Goal: Navigation & Orientation: Find specific page/section

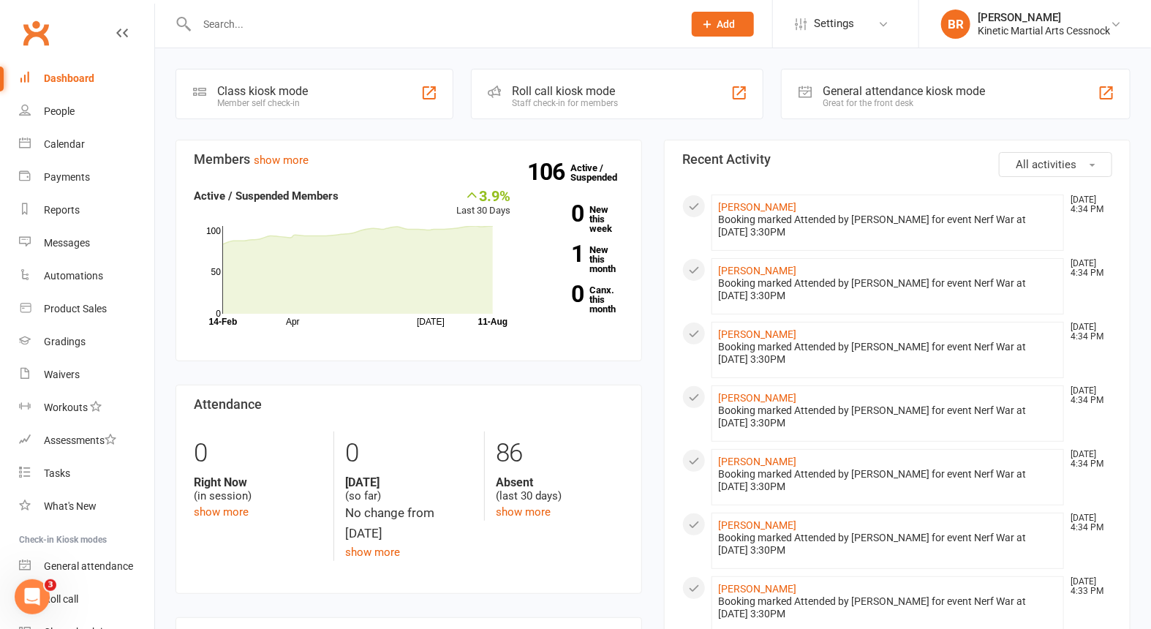
scroll to position [75, 0]
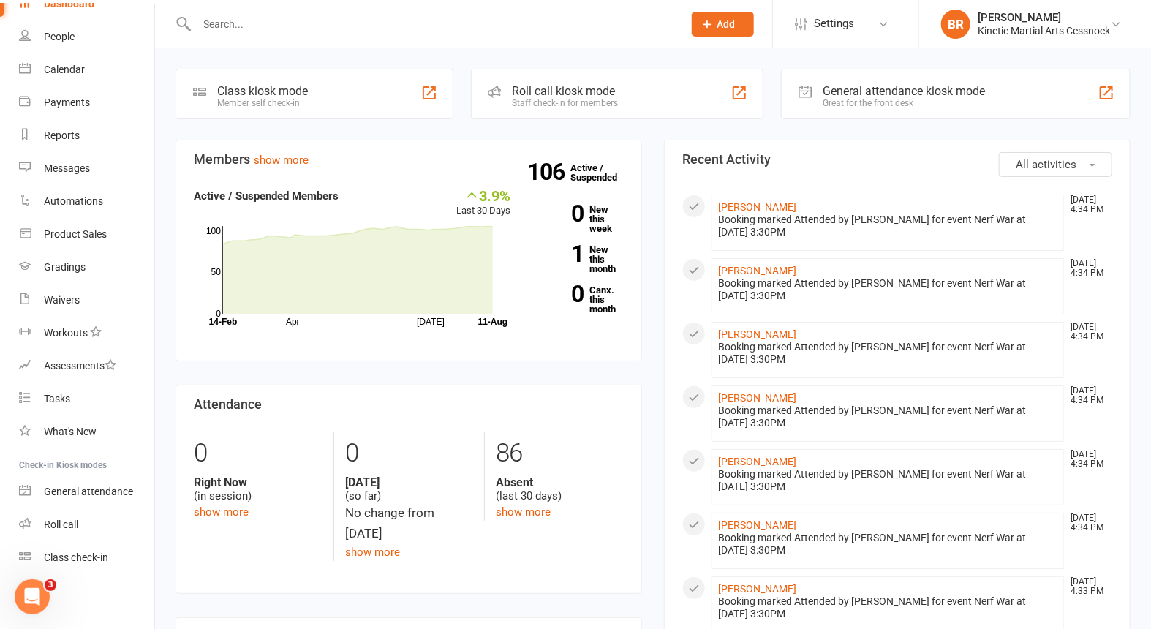
click at [260, 22] on input "text" at bounding box center [432, 24] width 480 height 20
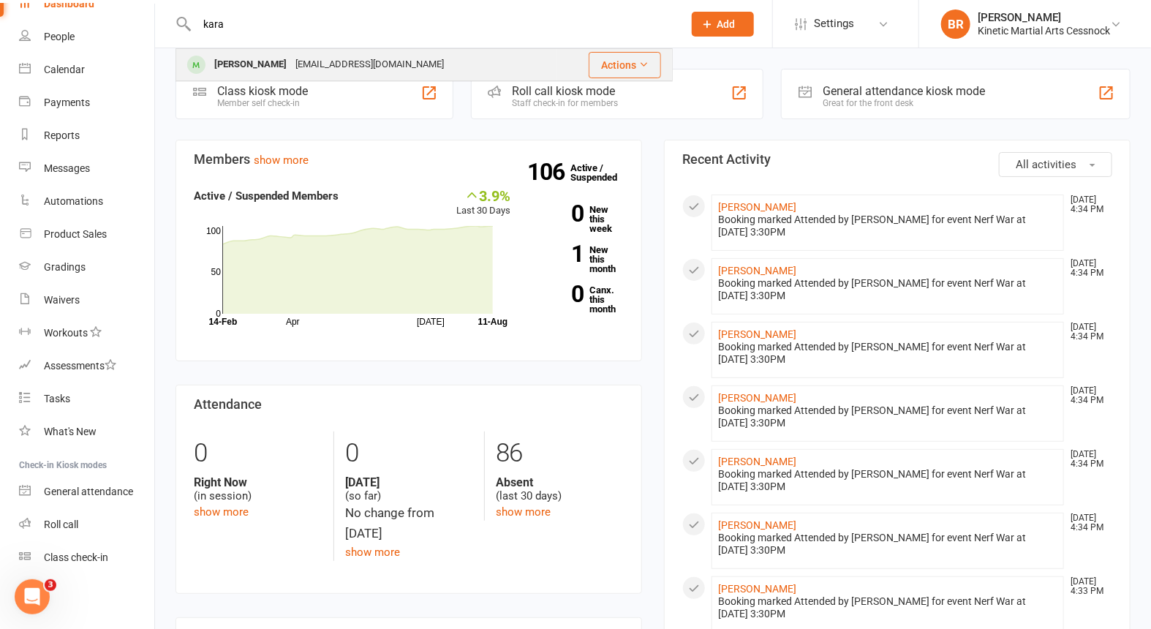
type input "kara"
click at [239, 67] on div "[PERSON_NAME]" at bounding box center [250, 64] width 81 height 21
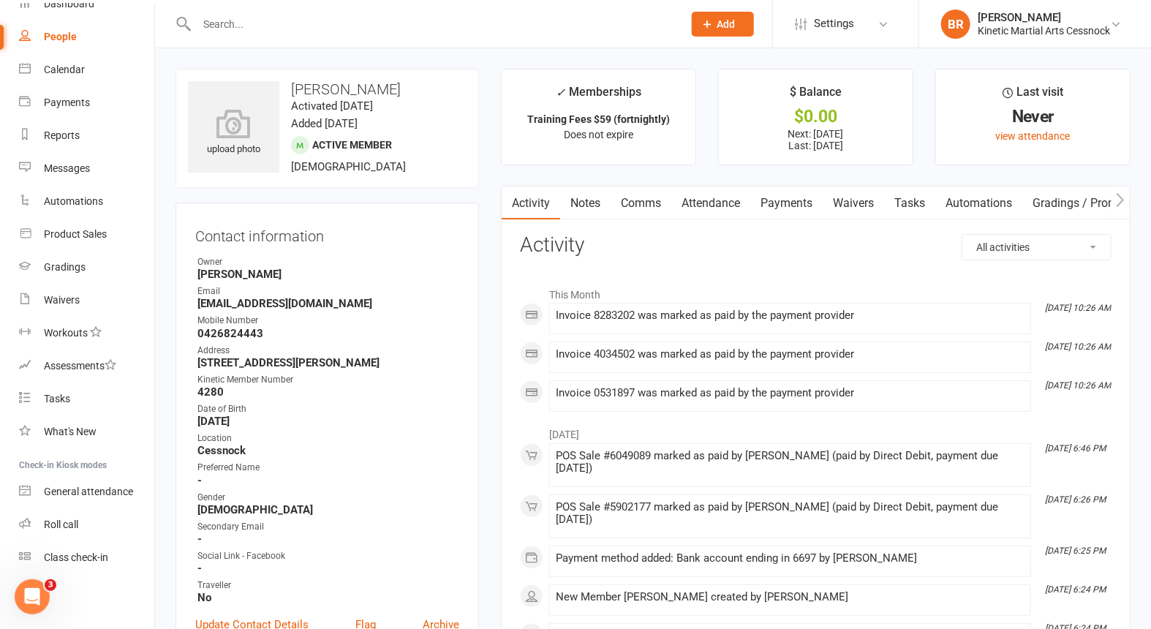
click at [782, 199] on link "Payments" at bounding box center [786, 203] width 72 height 34
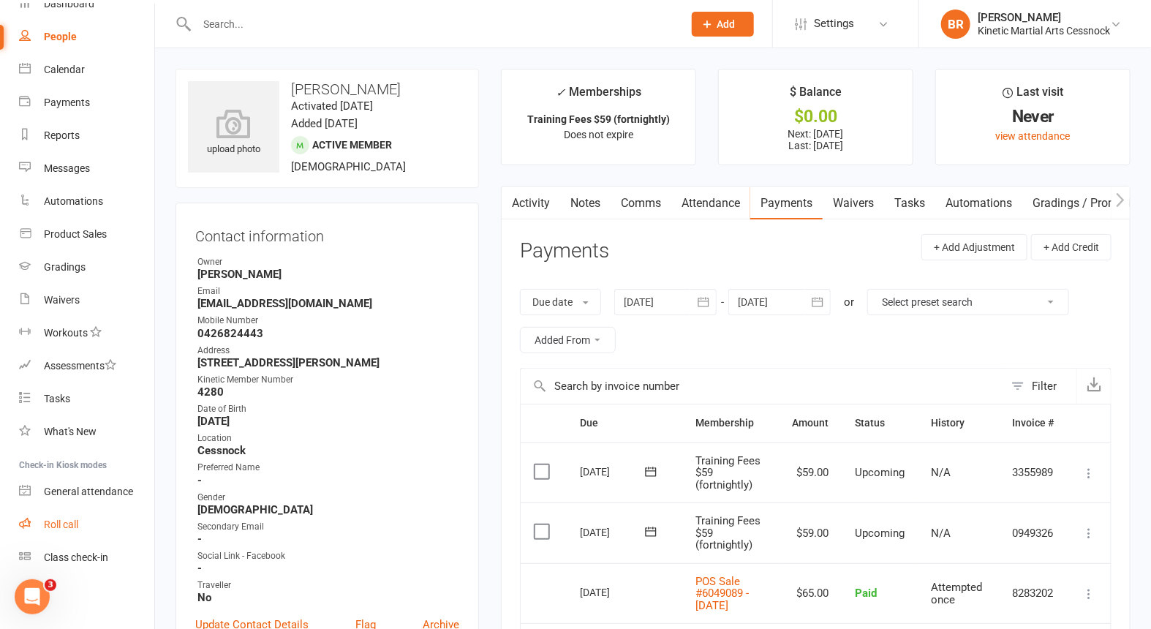
click at [52, 524] on div "Roll call" at bounding box center [61, 524] width 34 height 12
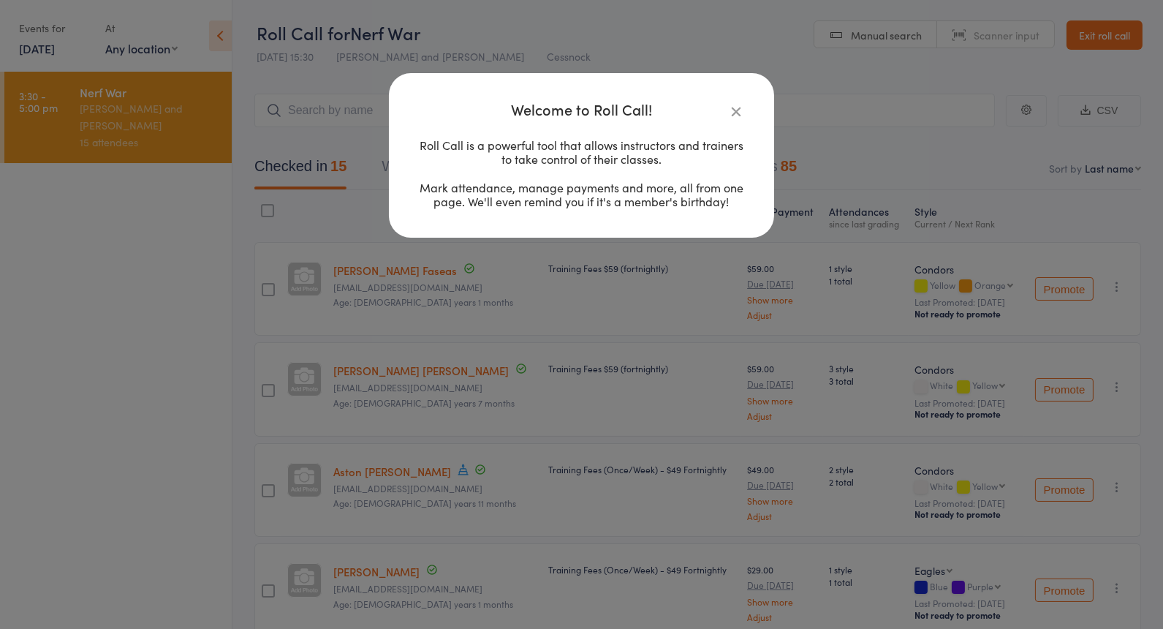
click at [737, 110] on icon "button" at bounding box center [736, 111] width 16 height 16
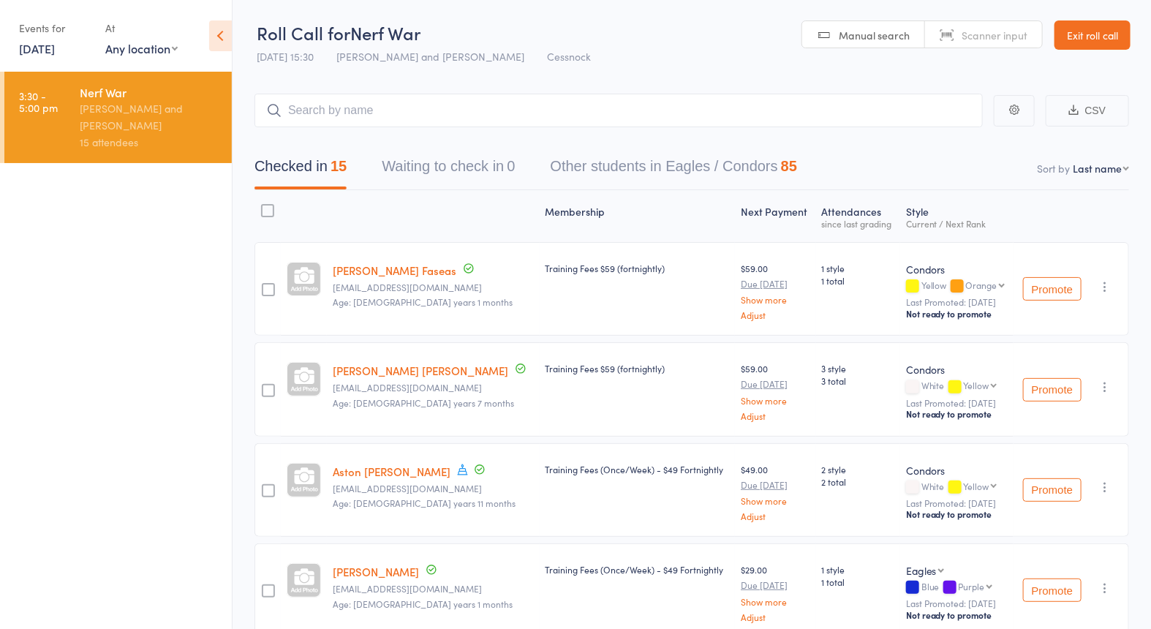
click at [216, 37] on icon at bounding box center [220, 35] width 23 height 31
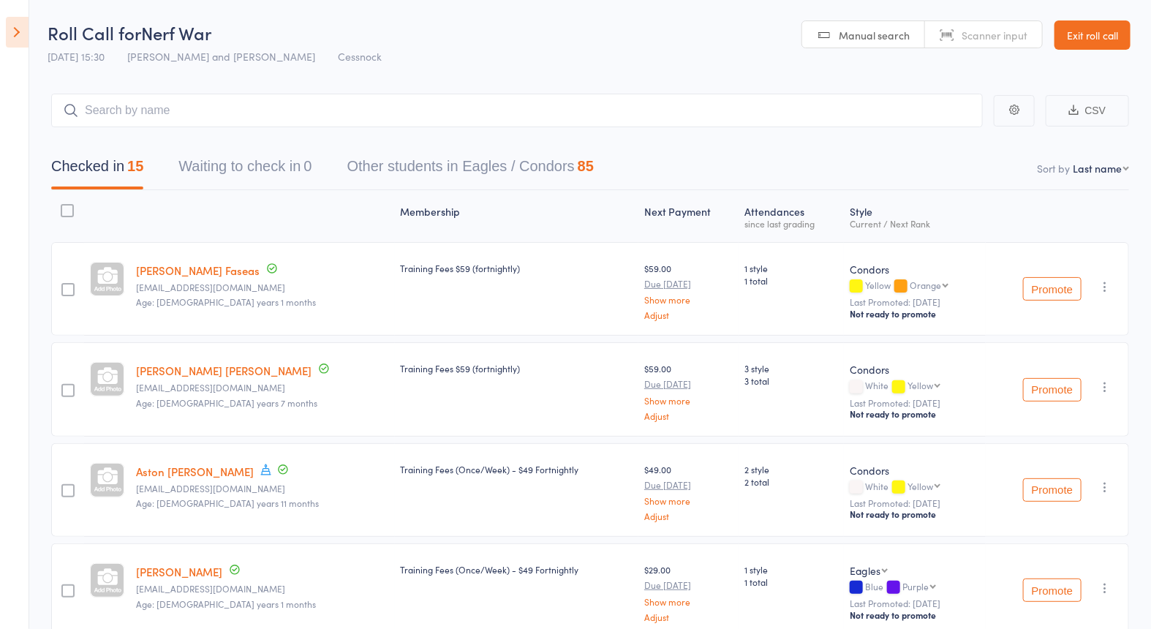
click at [1094, 40] on link "Exit roll call" at bounding box center [1092, 34] width 76 height 29
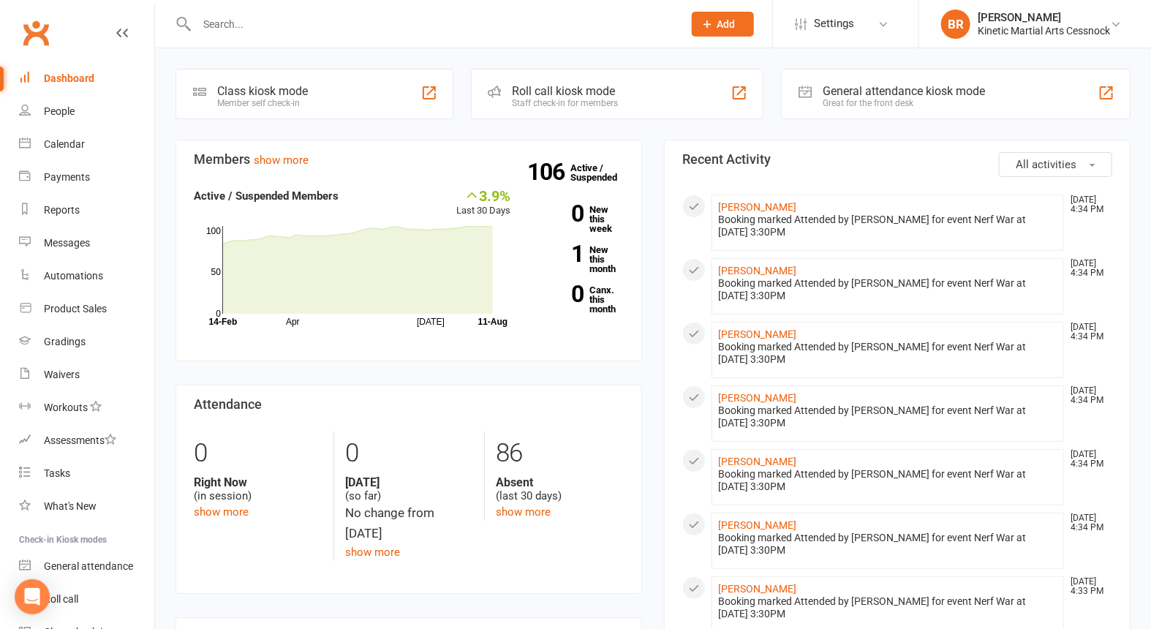
click at [256, 26] on input "text" at bounding box center [432, 24] width 480 height 20
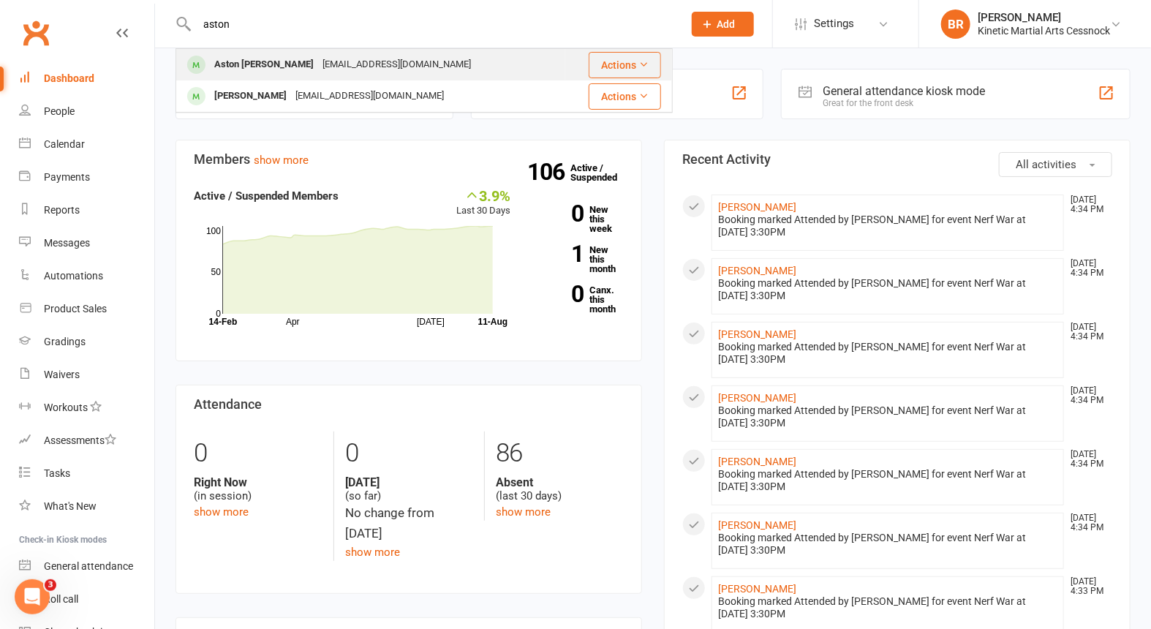
type input "aston"
click at [265, 63] on div "Aston [PERSON_NAME]" at bounding box center [264, 64] width 108 height 21
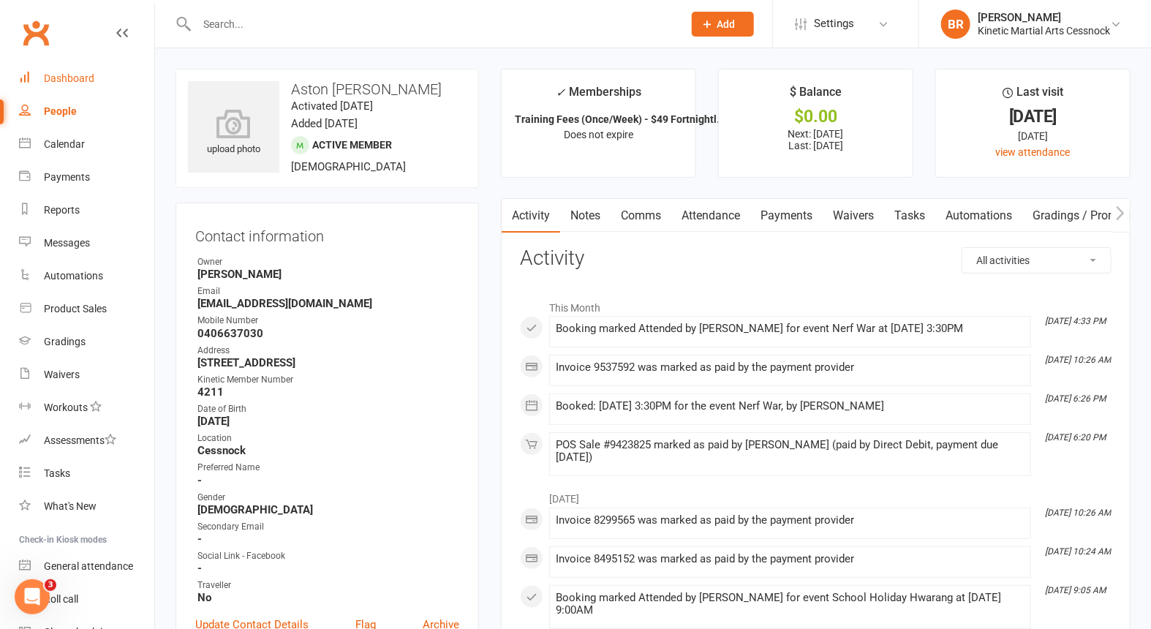
click at [65, 77] on div "Dashboard" at bounding box center [69, 78] width 50 height 12
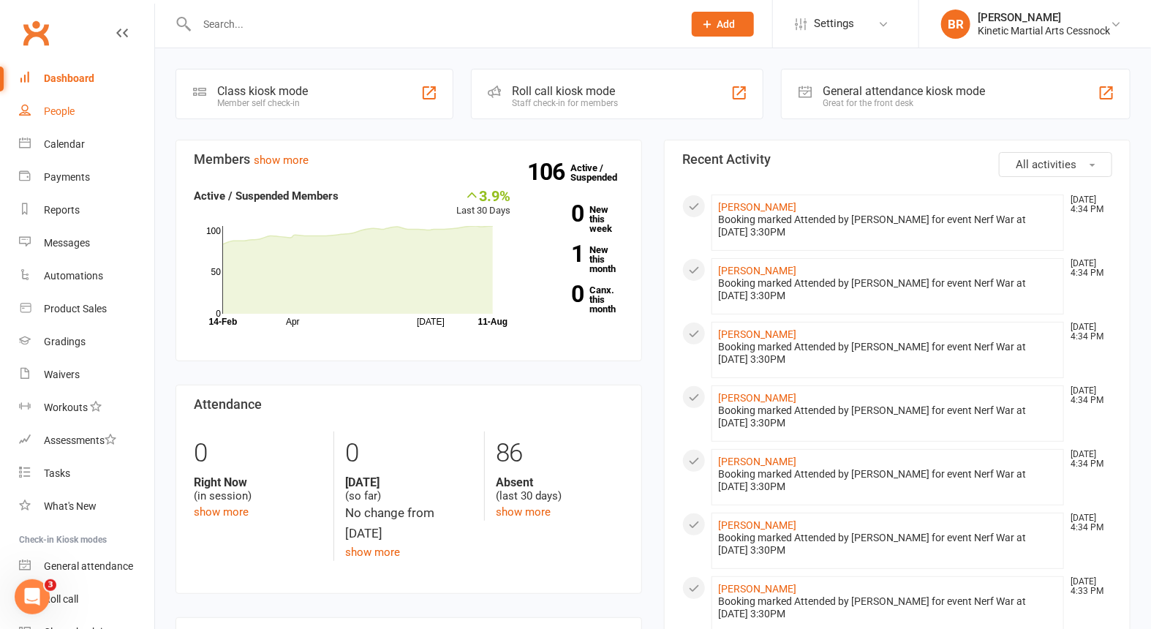
click at [47, 112] on div "People" at bounding box center [59, 111] width 31 height 12
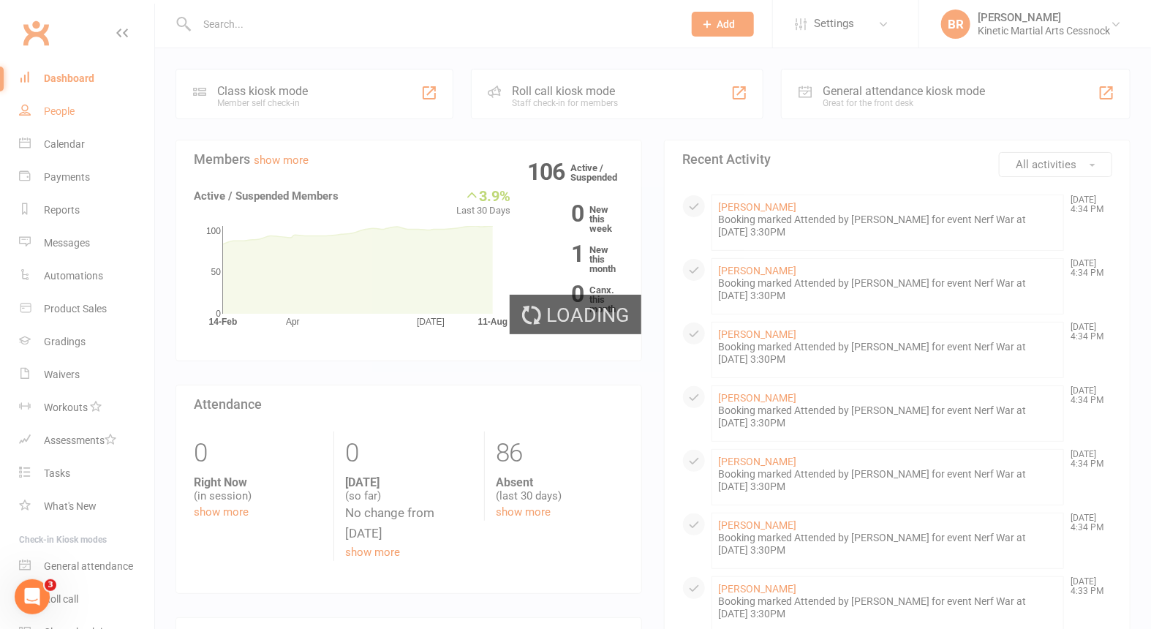
select select "100"
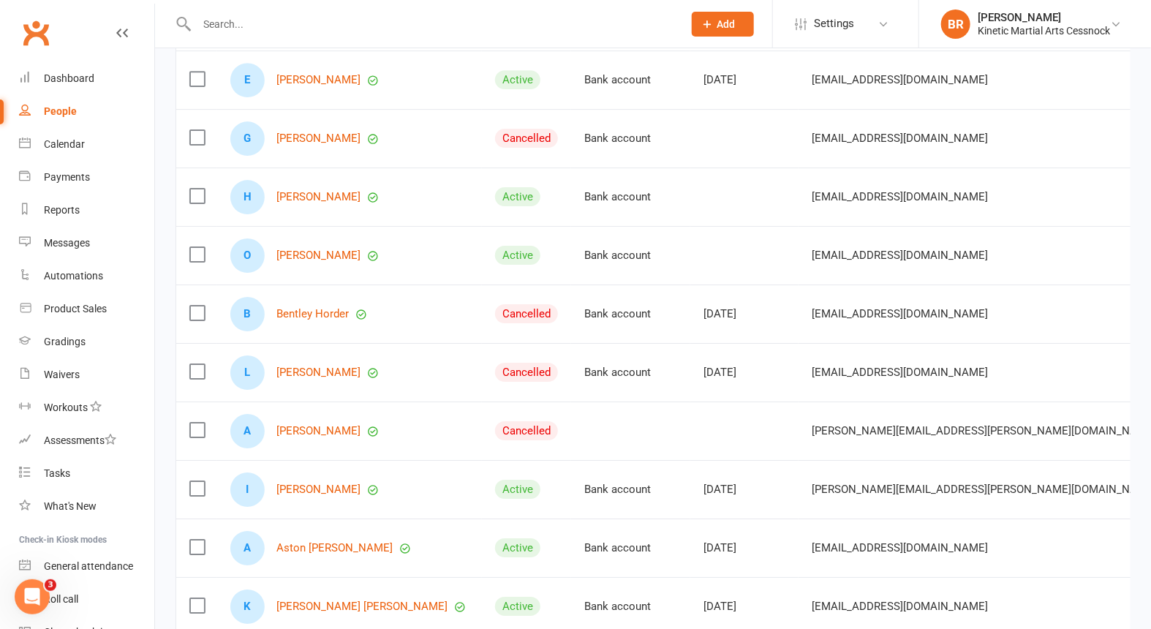
scroll to position [4624, 0]
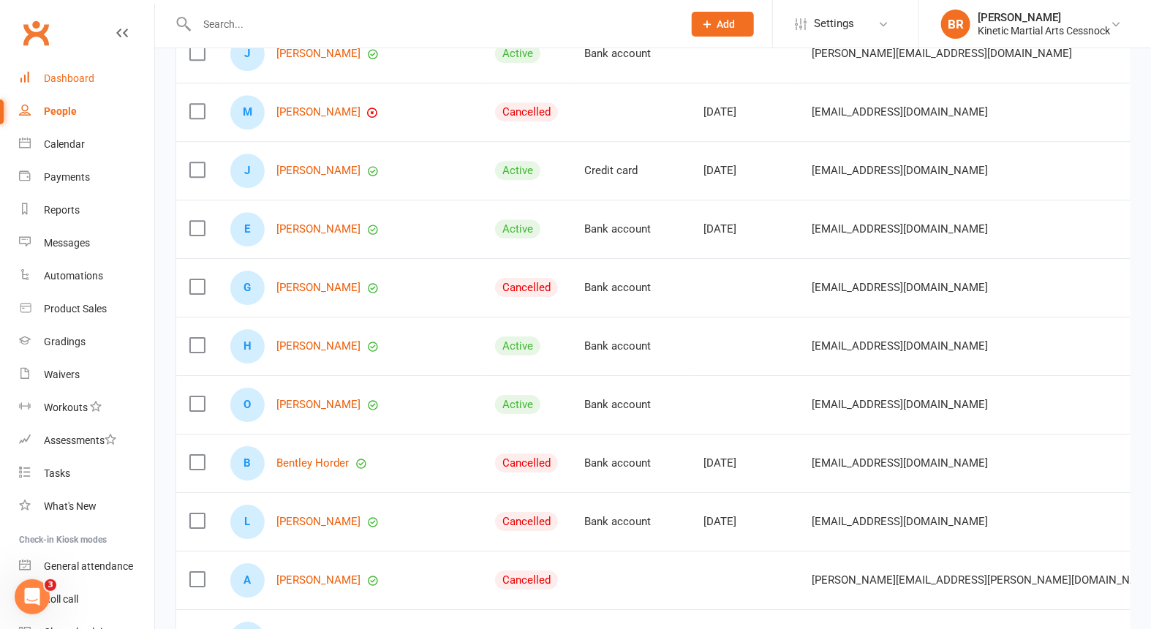
click at [92, 75] on div "Dashboard" at bounding box center [69, 78] width 50 height 12
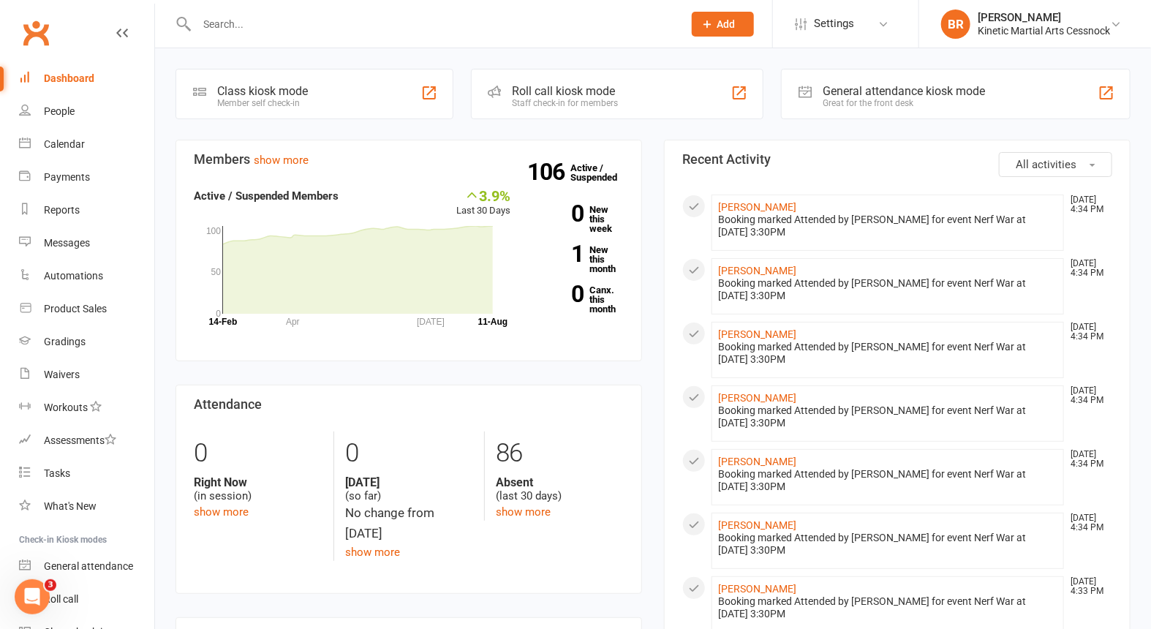
click at [279, 29] on input "text" at bounding box center [432, 24] width 480 height 20
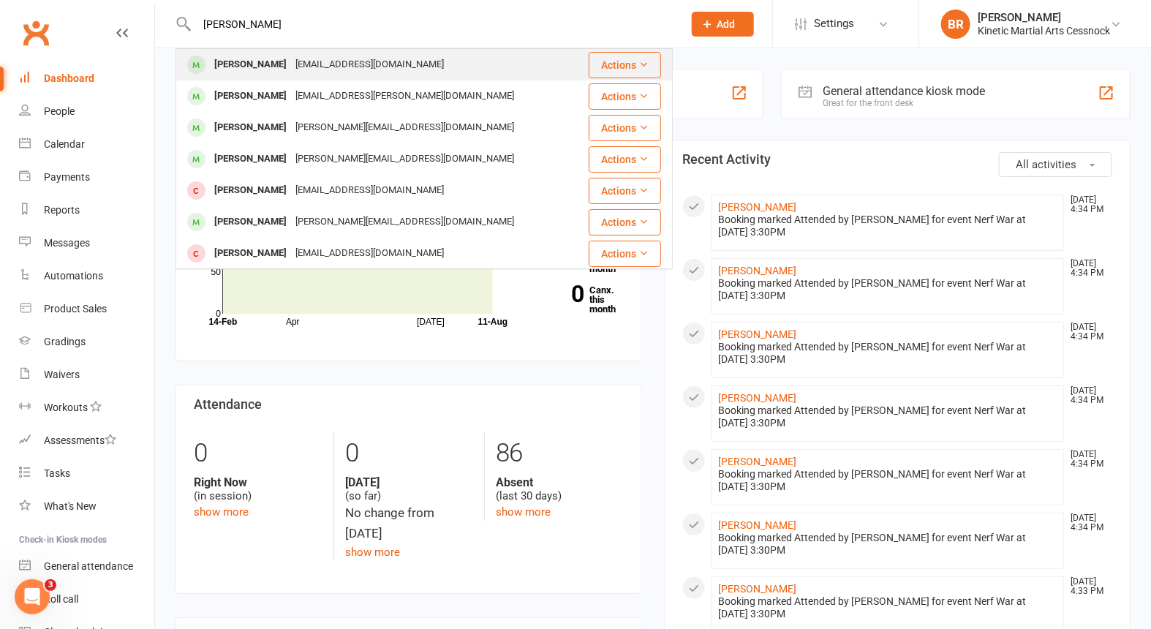
type input "sam gordon"
click at [245, 61] on div "Sam Gordon" at bounding box center [250, 64] width 81 height 21
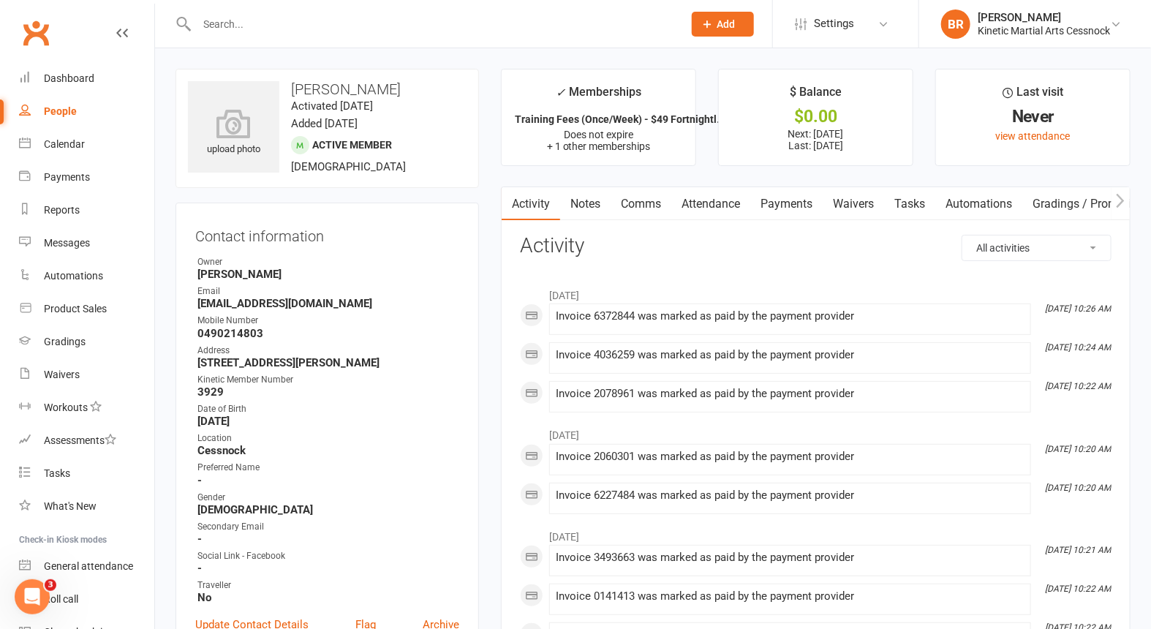
click at [773, 193] on link "Payments" at bounding box center [786, 204] width 72 height 34
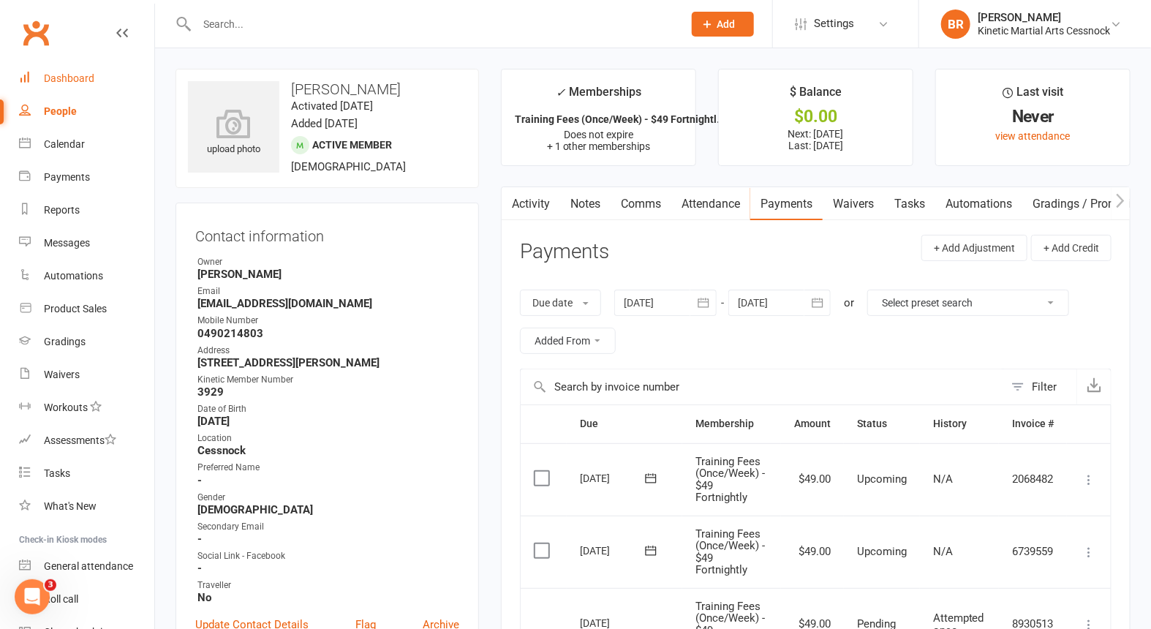
click at [72, 65] on link "Dashboard" at bounding box center [86, 78] width 135 height 33
